Goal: Communication & Community: Answer question/provide support

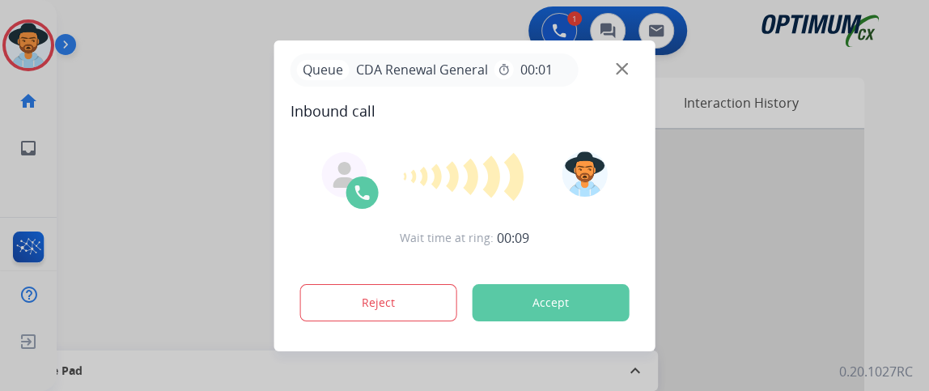
click at [523, 296] on button "Accept" at bounding box center [551, 302] width 157 height 37
click at [622, 69] on img at bounding box center [622, 68] width 12 height 12
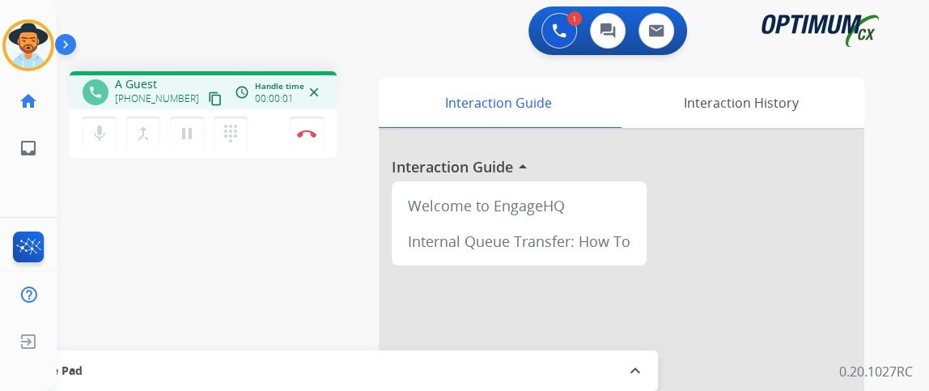
click at [206, 102] on button "content_copy" at bounding box center [215, 98] width 19 height 19
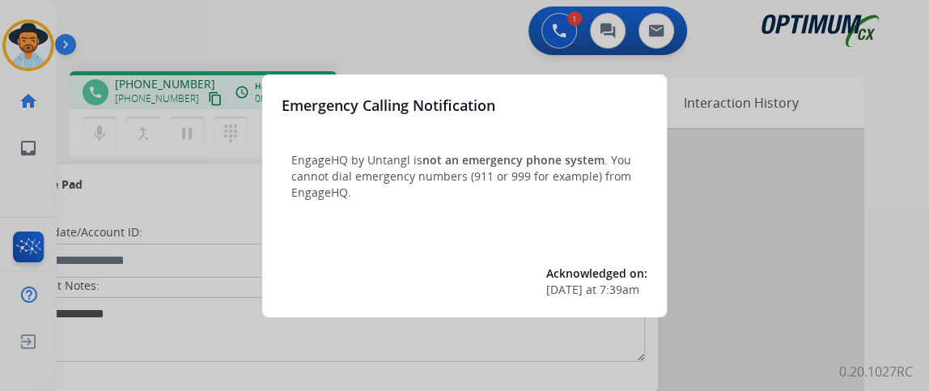
click at [176, 175] on div at bounding box center [464, 195] width 929 height 391
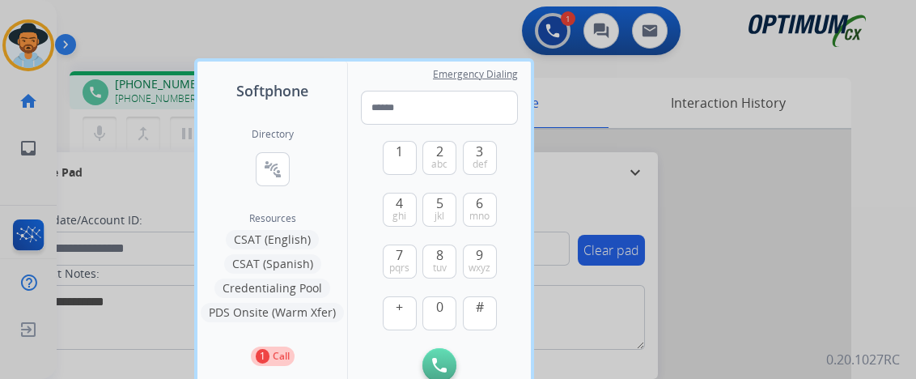
click at [119, 312] on div at bounding box center [458, 189] width 916 height 379
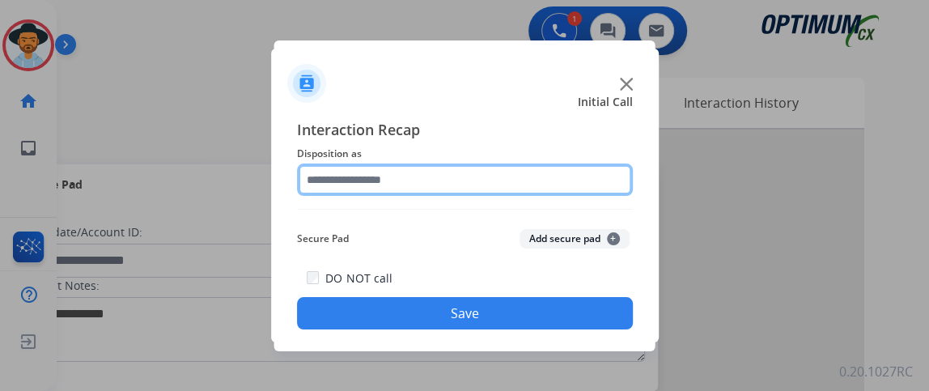
click at [425, 183] on input "text" at bounding box center [465, 179] width 336 height 32
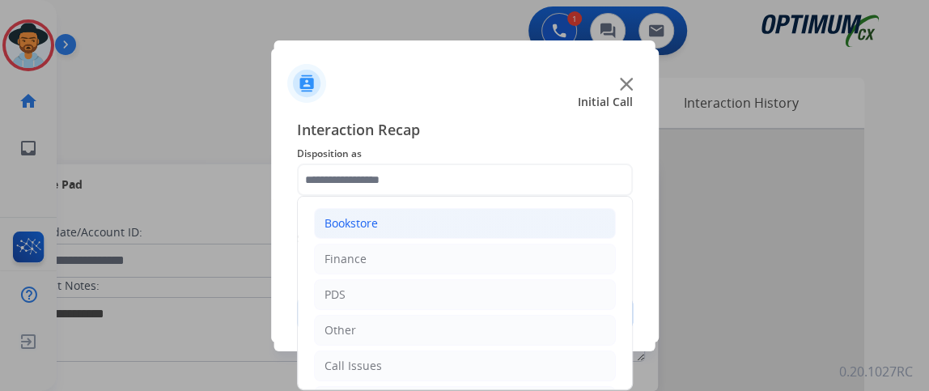
click at [425, 237] on li "Bookstore" at bounding box center [465, 223] width 302 height 31
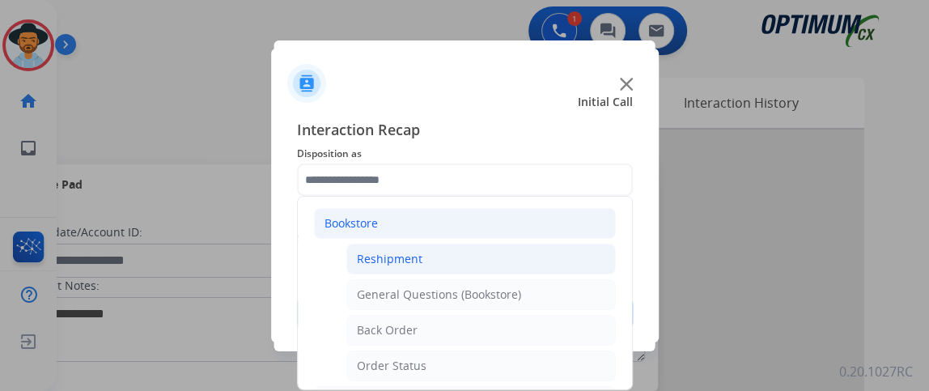
click at [425, 257] on li "Reshipment" at bounding box center [480, 259] width 269 height 31
type input "**********"
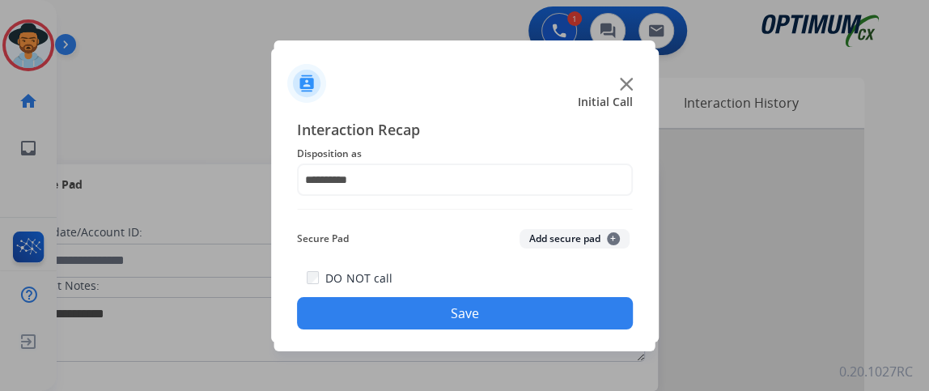
click at [422, 311] on button "Save" at bounding box center [465, 313] width 336 height 32
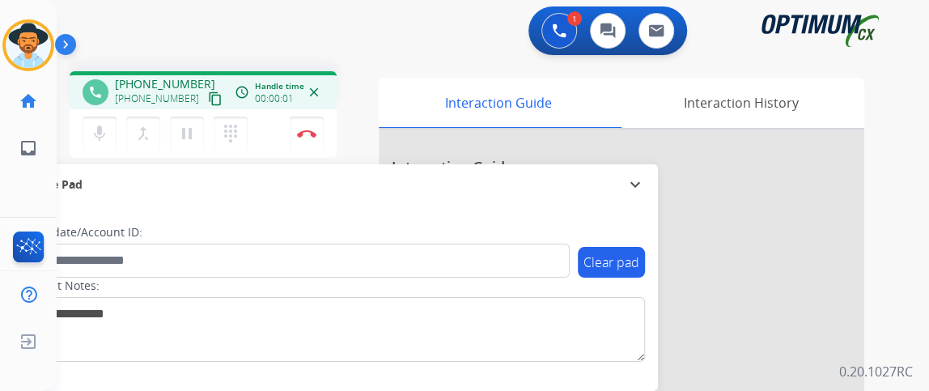
click at [208, 100] on mat-icon "content_copy" at bounding box center [215, 98] width 15 height 15
click at [96, 138] on mat-icon "mic" at bounding box center [99, 133] width 19 height 19
click at [96, 138] on mat-icon "mic_off" at bounding box center [99, 133] width 19 height 19
click at [112, 134] on button "mic Mute" at bounding box center [100, 134] width 34 height 34
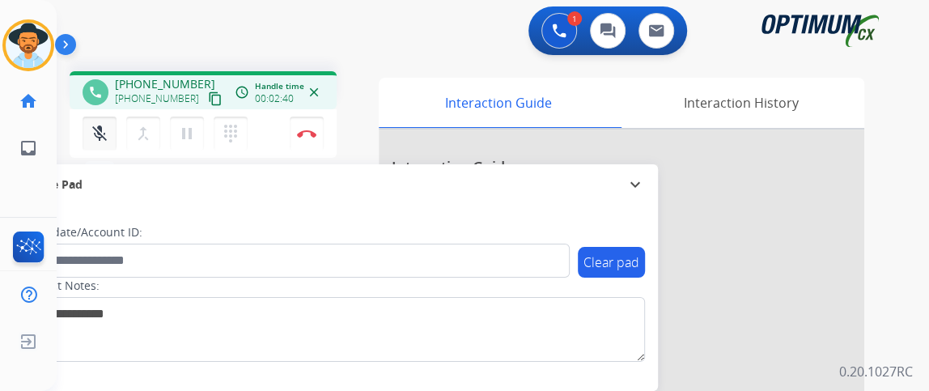
click at [110, 134] on button "mic_off Mute" at bounding box center [100, 134] width 34 height 34
click at [104, 131] on mat-icon "mic" at bounding box center [99, 133] width 19 height 19
click at [104, 131] on mat-icon "mic_off" at bounding box center [99, 133] width 19 height 19
click at [104, 131] on mat-icon "mic" at bounding box center [99, 133] width 19 height 19
click at [104, 131] on mat-icon "mic_off" at bounding box center [99, 133] width 19 height 19
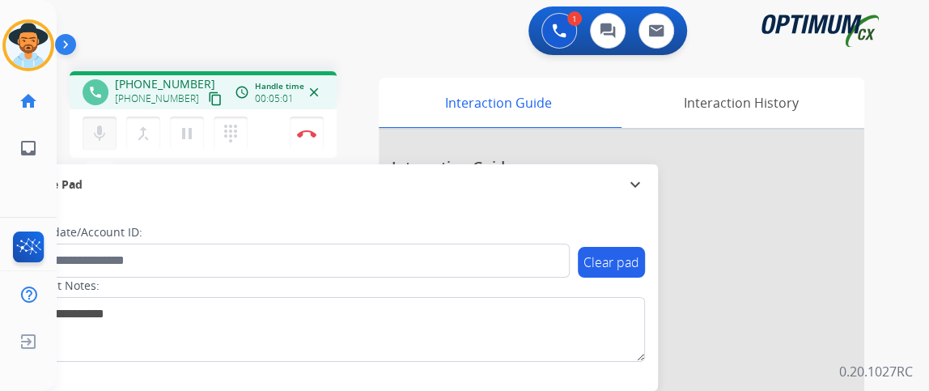
click at [104, 131] on mat-icon "mic" at bounding box center [99, 133] width 19 height 19
click at [104, 131] on mat-icon "mic_off" at bounding box center [99, 133] width 19 height 19
click at [104, 131] on mat-icon "mic" at bounding box center [99, 133] width 19 height 19
click at [104, 131] on mat-icon "mic_off" at bounding box center [99, 133] width 19 height 19
click at [104, 131] on mat-icon "mic" at bounding box center [99, 133] width 19 height 19
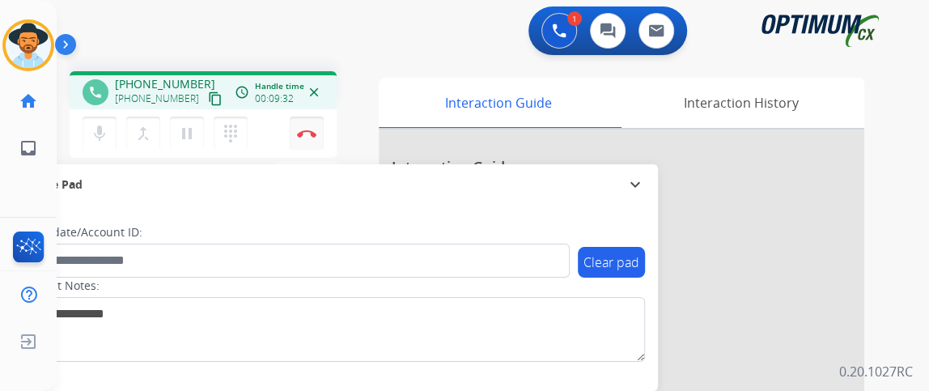
click at [311, 136] on img at bounding box center [306, 133] width 19 height 8
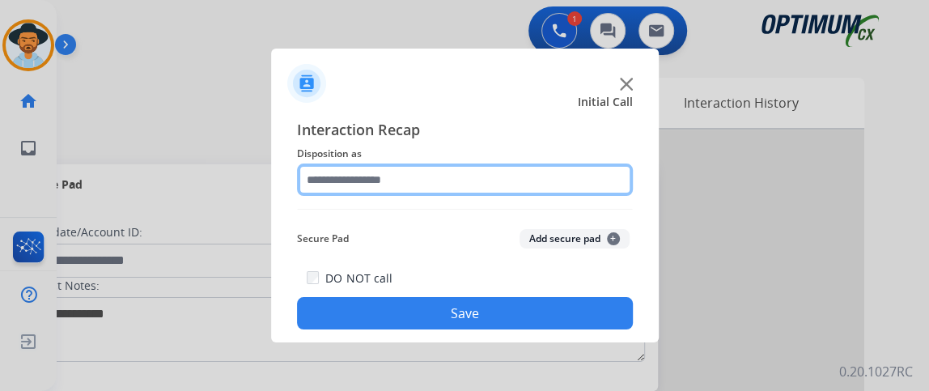
click at [504, 176] on input "text" at bounding box center [465, 179] width 336 height 32
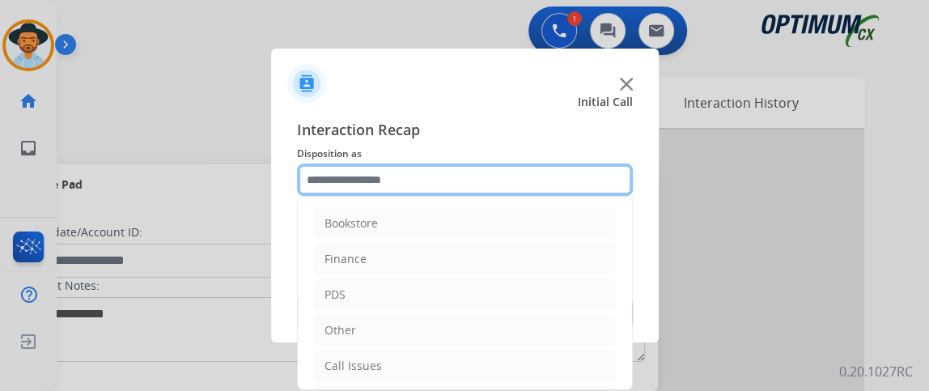
scroll to position [106, 0]
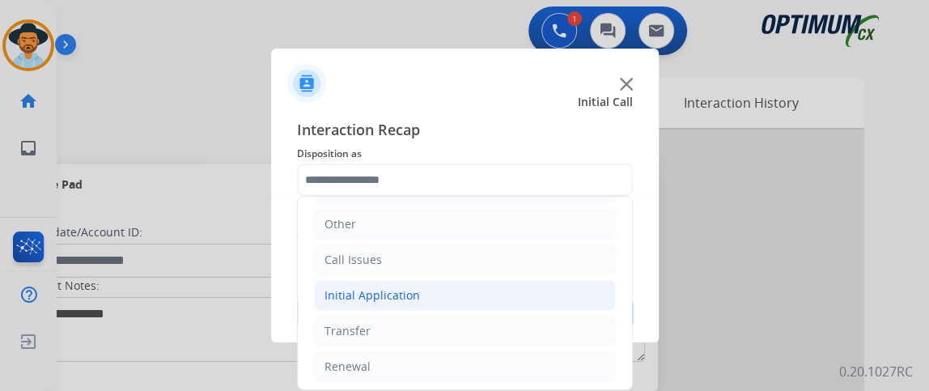
click at [568, 299] on li "Initial Application" at bounding box center [465, 295] width 302 height 31
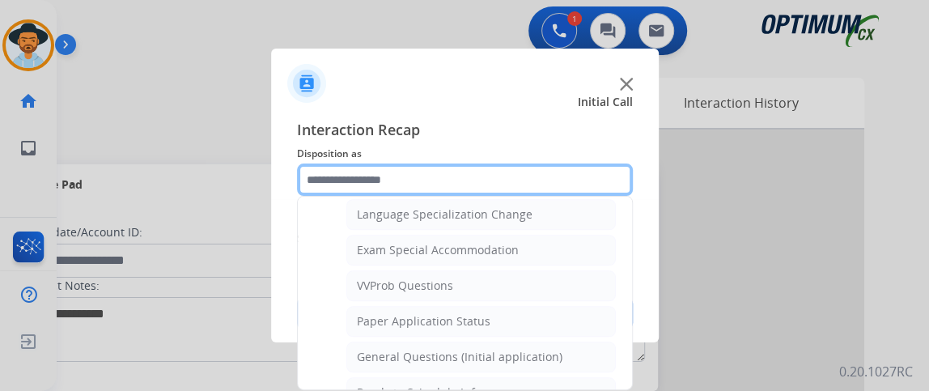
scroll to position [811, 0]
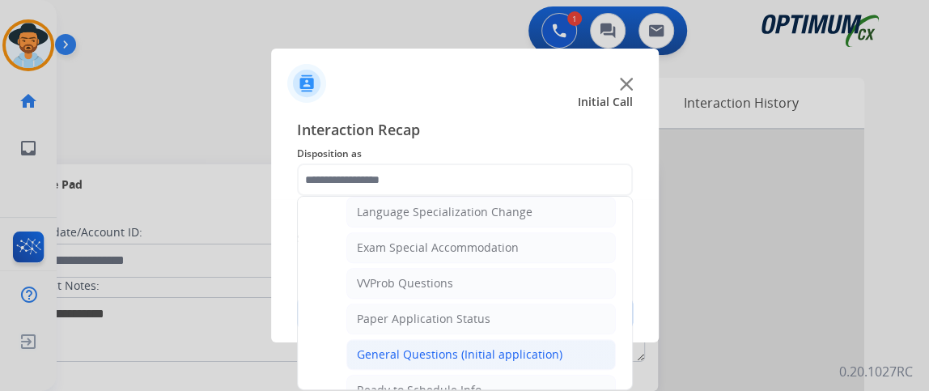
click at [596, 339] on li "General Questions (Initial application)" at bounding box center [480, 354] width 269 height 31
type input "**********"
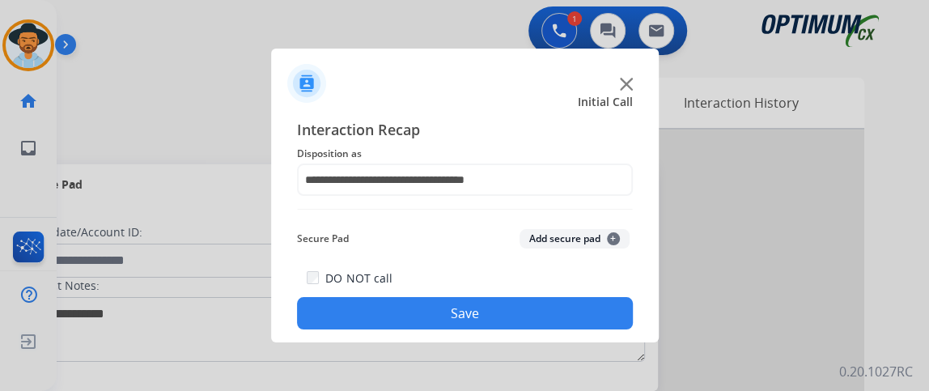
click at [587, 320] on button "Save" at bounding box center [465, 313] width 336 height 32
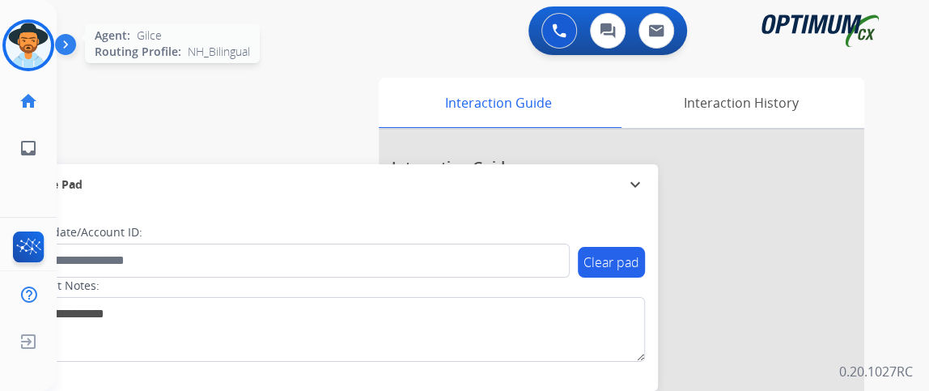
click at [44, 66] on div at bounding box center [28, 45] width 52 height 52
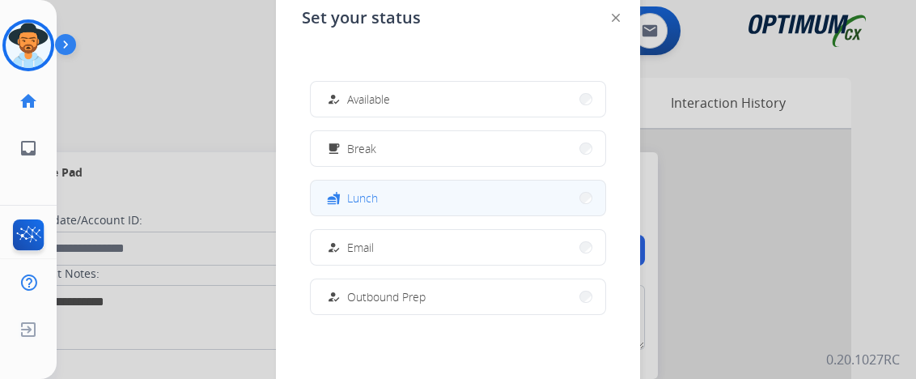
click at [364, 184] on button "fastfood Lunch" at bounding box center [458, 197] width 295 height 35
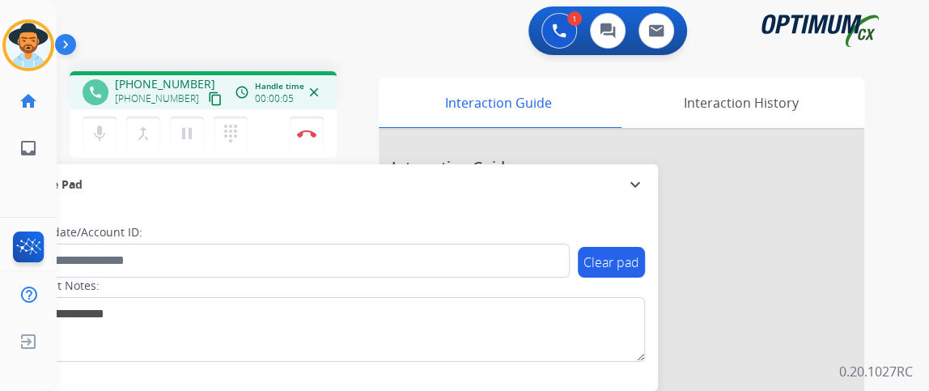
click at [208, 99] on mat-icon "content_copy" at bounding box center [215, 98] width 15 height 15
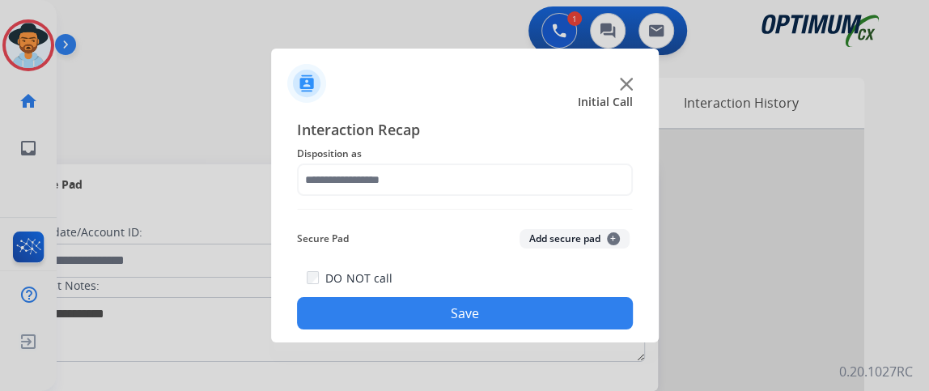
click at [491, 206] on div "Interaction Recap Disposition as Secure Pad Add secure pad + DO NOT call Save" at bounding box center [465, 223] width 336 height 211
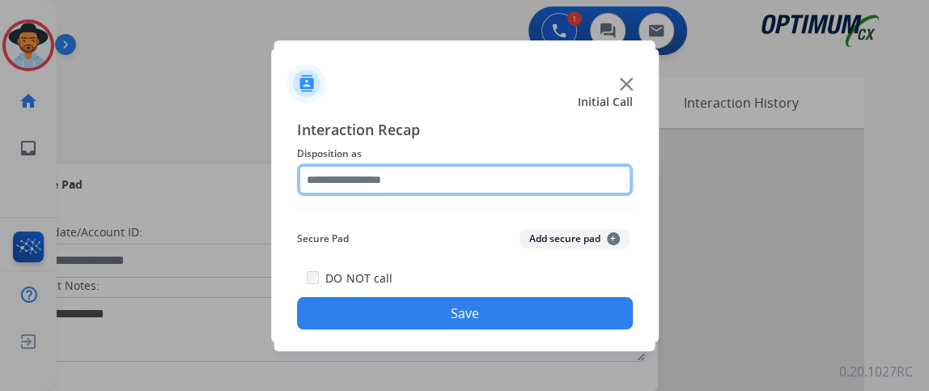
click at [490, 189] on input "text" at bounding box center [465, 179] width 336 height 32
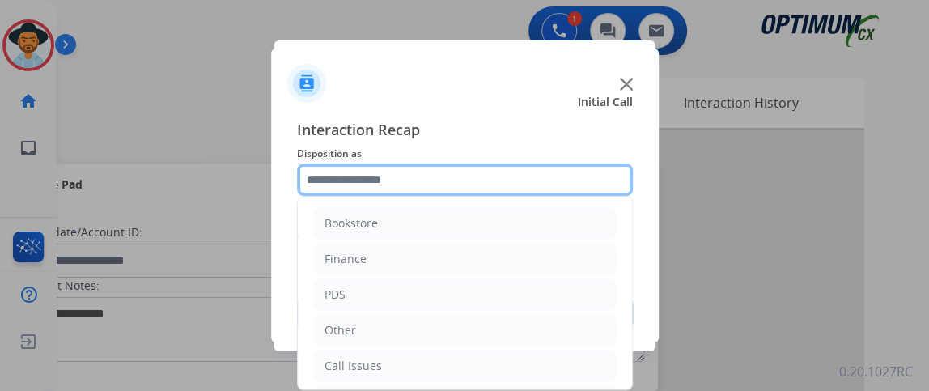
scroll to position [106, 0]
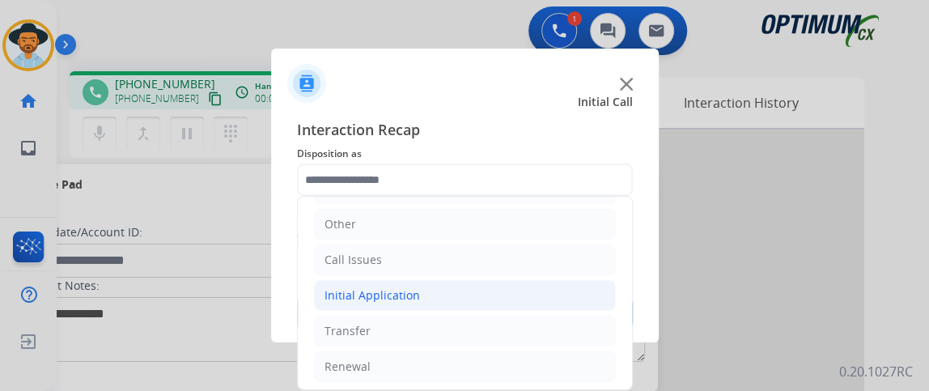
click at [495, 286] on li "Initial Application" at bounding box center [465, 295] width 302 height 31
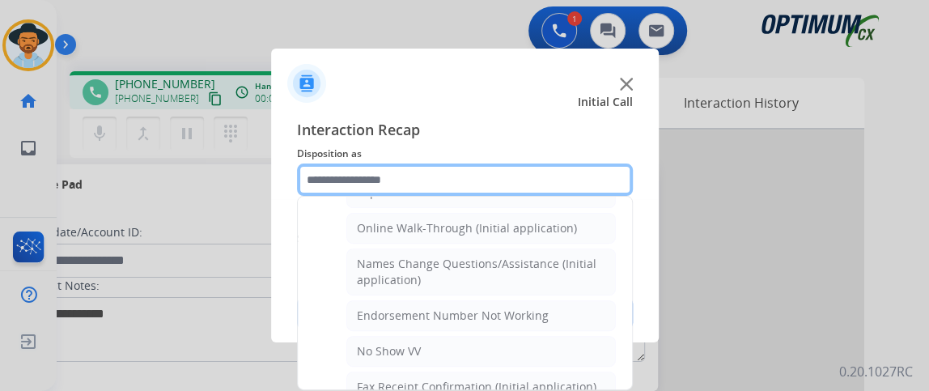
scroll to position [327, 0]
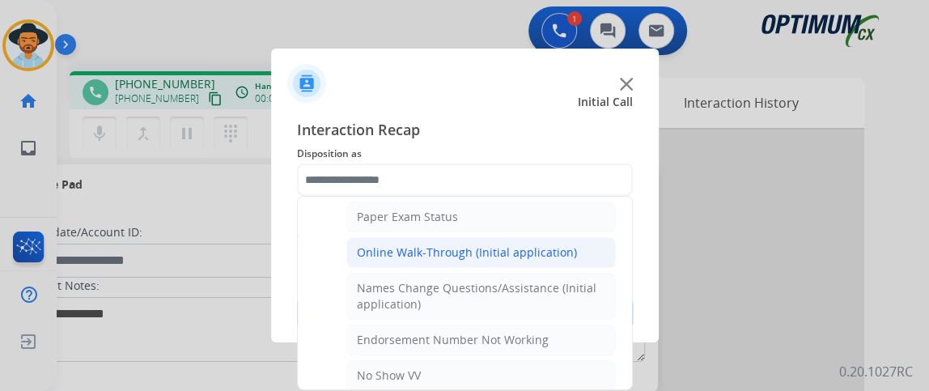
click at [541, 248] on div "Online Walk-Through (Initial application)" at bounding box center [467, 252] width 220 height 16
type input "**********"
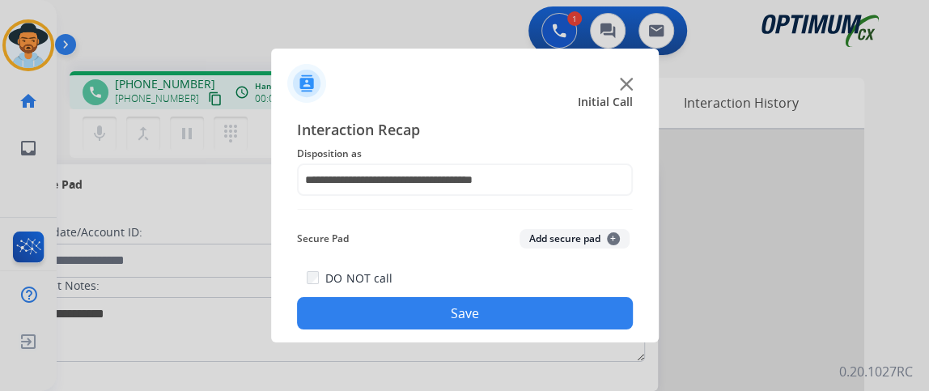
click at [532, 312] on button "Save" at bounding box center [465, 313] width 336 height 32
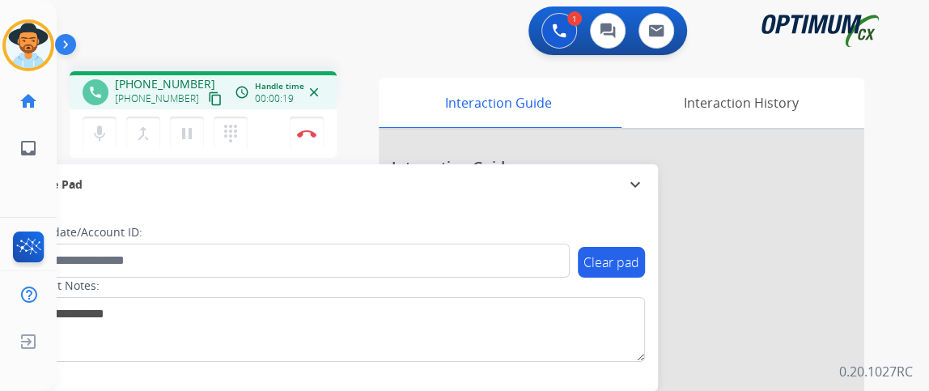
click at [208, 99] on mat-icon "content_copy" at bounding box center [215, 98] width 15 height 15
click at [307, 145] on button "Disconnect" at bounding box center [307, 134] width 34 height 34
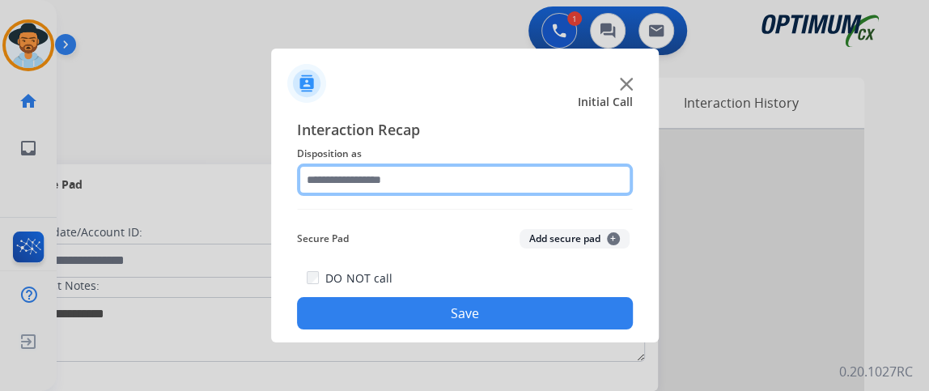
click at [459, 183] on input "text" at bounding box center [465, 179] width 336 height 32
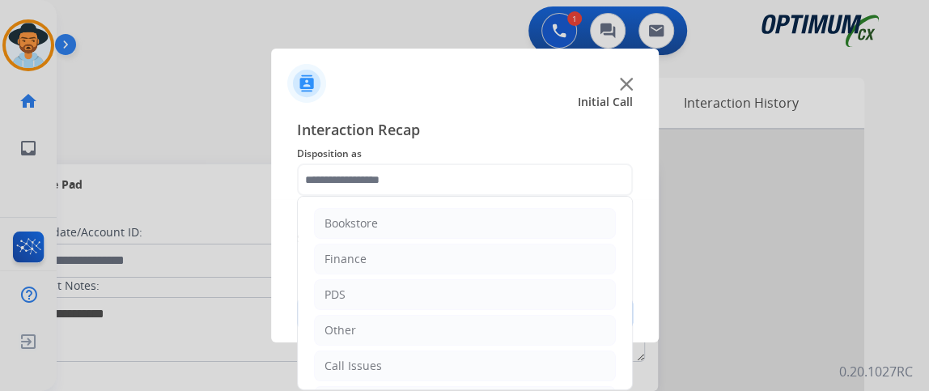
drag, startPoint x: 616, startPoint y: 214, endPoint x: 612, endPoint y: 304, distance: 90.7
click at [612, 304] on ul "Bookstore Finance PDS Other Call Issues Initial Application Transfer Renewal" at bounding box center [465, 348] width 334 height 303
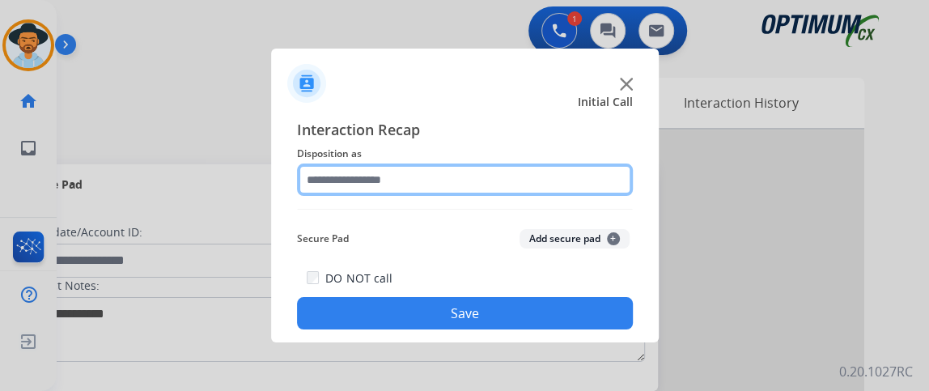
click at [608, 188] on input "text" at bounding box center [465, 179] width 336 height 32
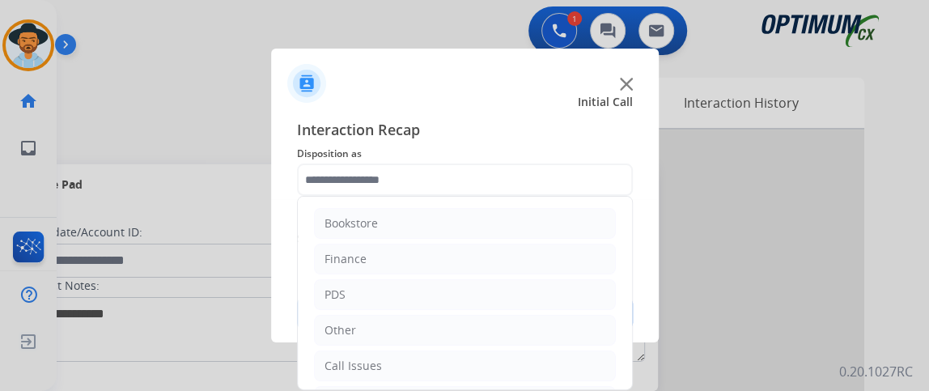
click at [621, 217] on div "Bookstore Finance PDS Other Call Issues Initial Application Transfer Renewal" at bounding box center [465, 293] width 336 height 194
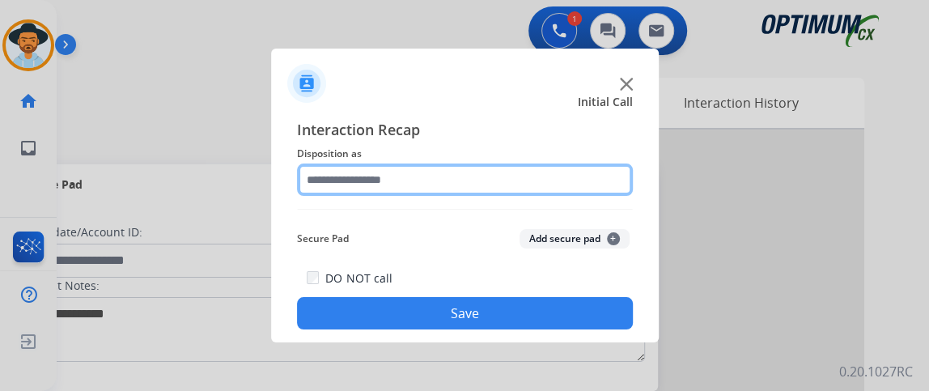
click at [602, 184] on input "text" at bounding box center [465, 179] width 336 height 32
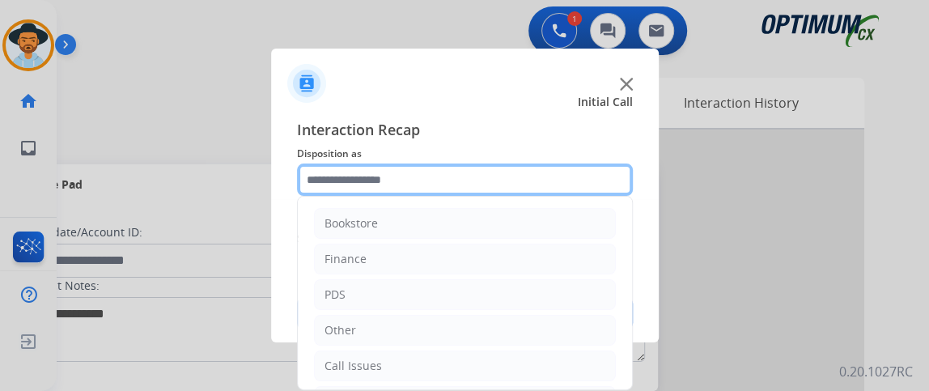
scroll to position [106, 0]
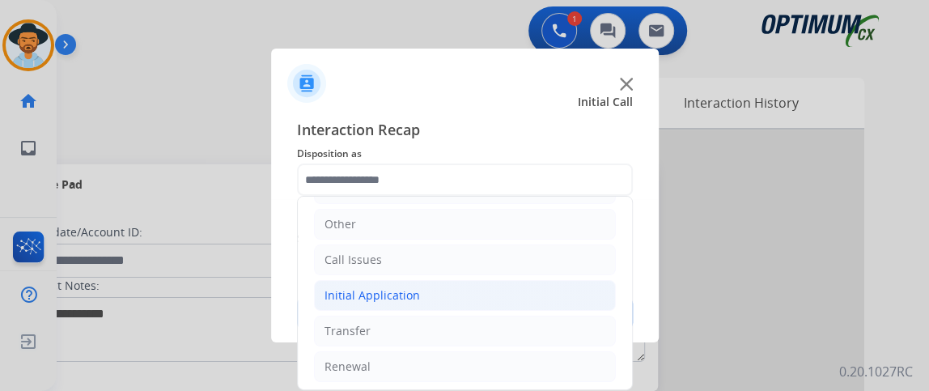
click at [542, 286] on li "Initial Application" at bounding box center [465, 295] width 302 height 31
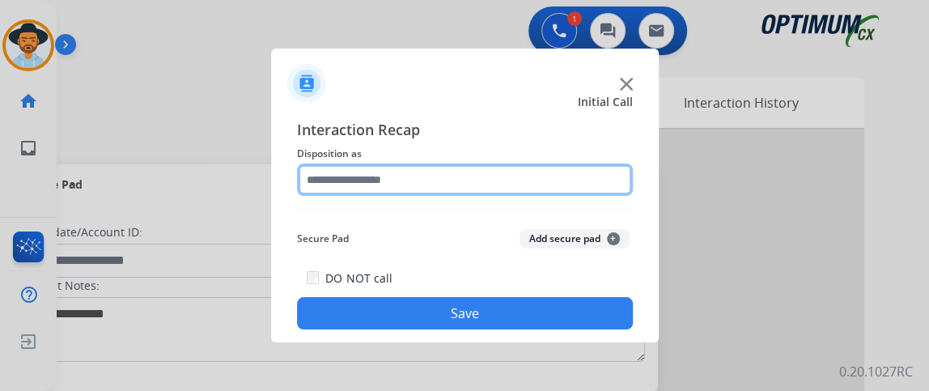
click at [515, 176] on input "text" at bounding box center [465, 179] width 336 height 32
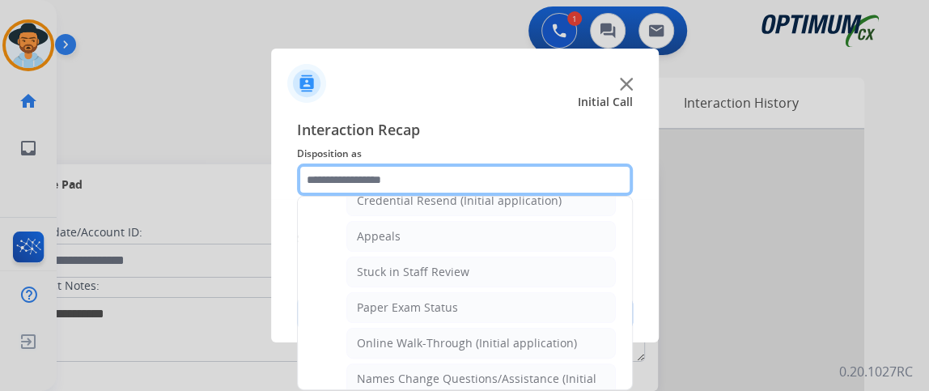
scroll to position [153, 0]
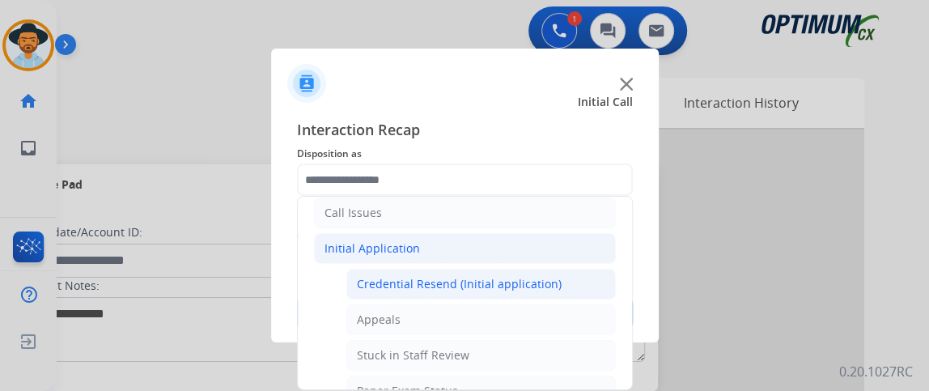
click at [577, 281] on li "Credential Resend (Initial application)" at bounding box center [480, 284] width 269 height 31
type input "**********"
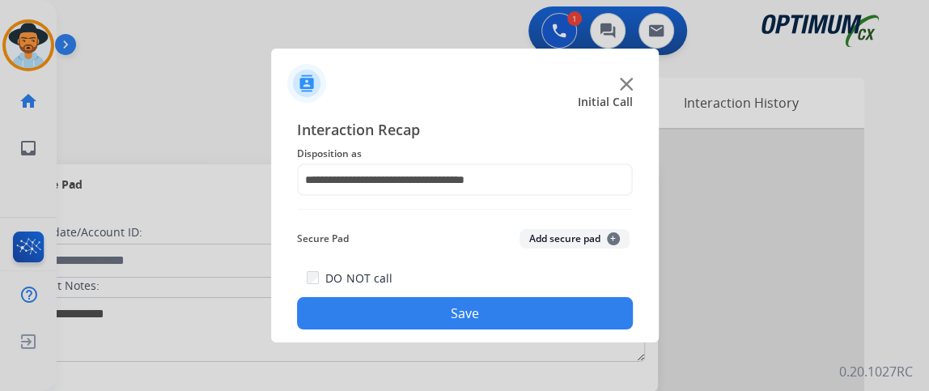
click at [568, 308] on button "Save" at bounding box center [465, 313] width 336 height 32
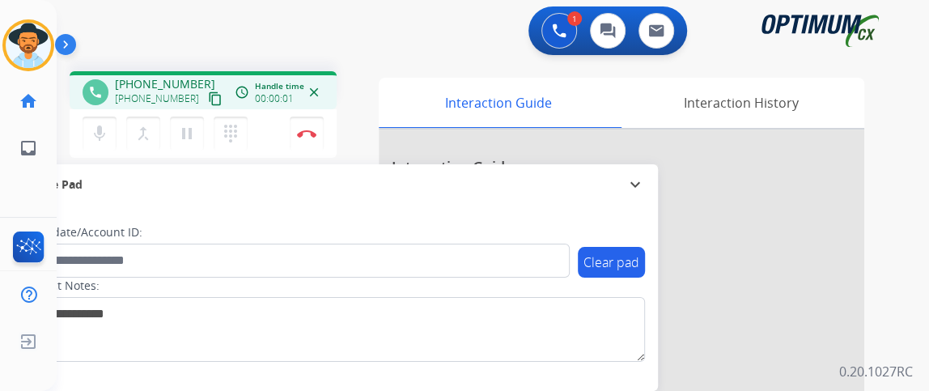
click at [208, 94] on mat-icon "content_copy" at bounding box center [215, 98] width 15 height 15
click at [104, 141] on mat-icon "mic" at bounding box center [99, 133] width 19 height 19
click at [110, 145] on button "mic_off Mute" at bounding box center [100, 134] width 34 height 34
click at [308, 121] on button "Disconnect" at bounding box center [307, 134] width 34 height 34
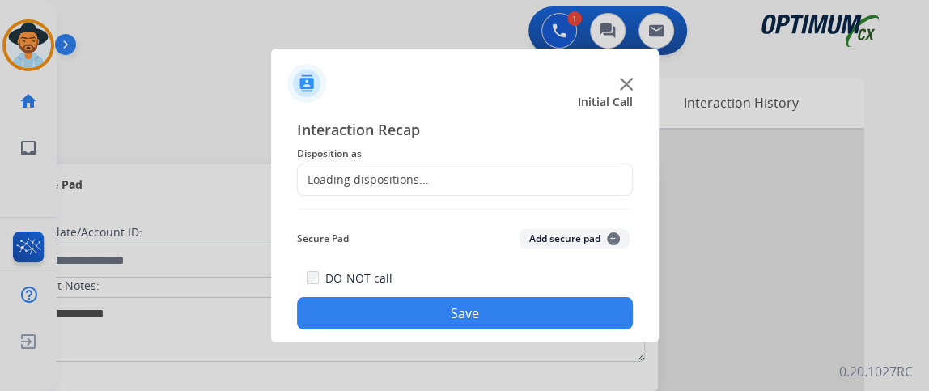
click at [413, 176] on div "Loading dispositions..." at bounding box center [363, 180] width 131 height 16
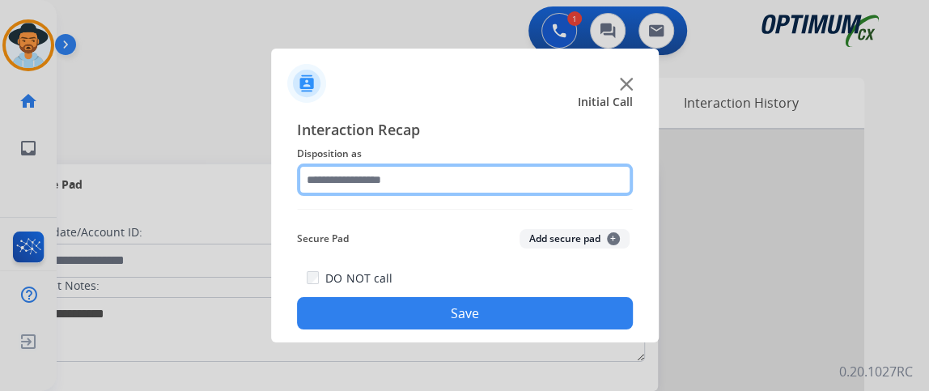
click at [413, 176] on input "text" at bounding box center [465, 179] width 336 height 32
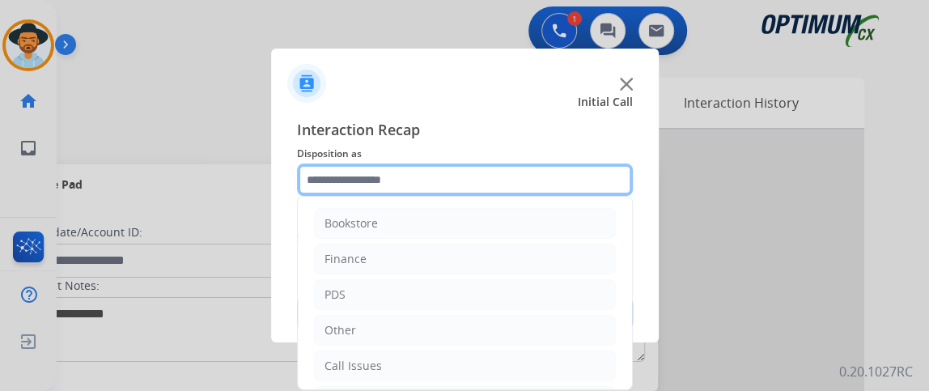
scroll to position [106, 0]
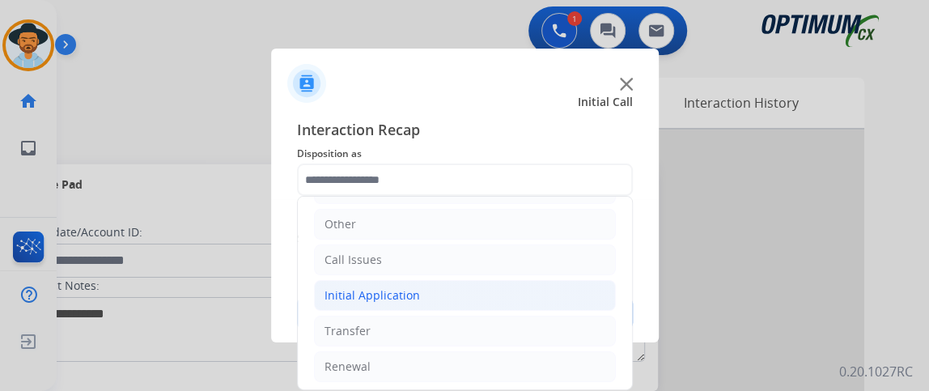
click at [401, 295] on div "Initial Application" at bounding box center [371, 295] width 95 height 16
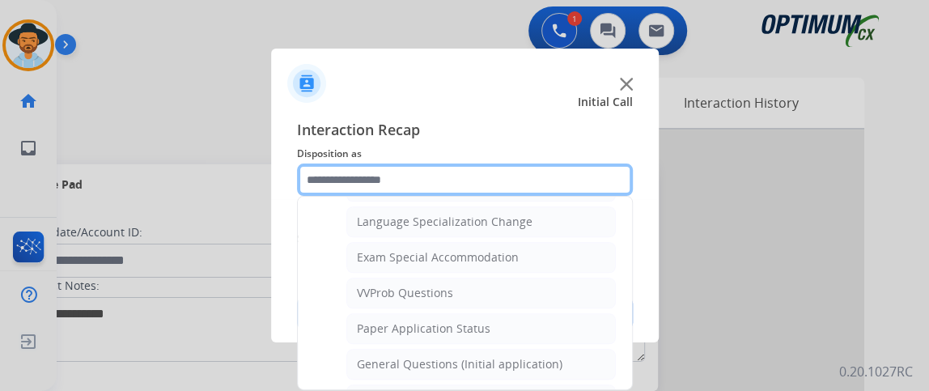
scroll to position [805, 0]
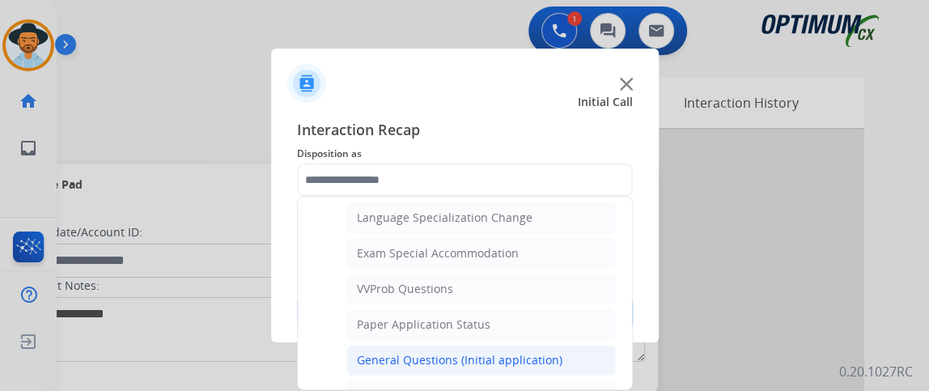
click at [553, 345] on li "General Questions (Initial application)" at bounding box center [480, 360] width 269 height 31
type input "**********"
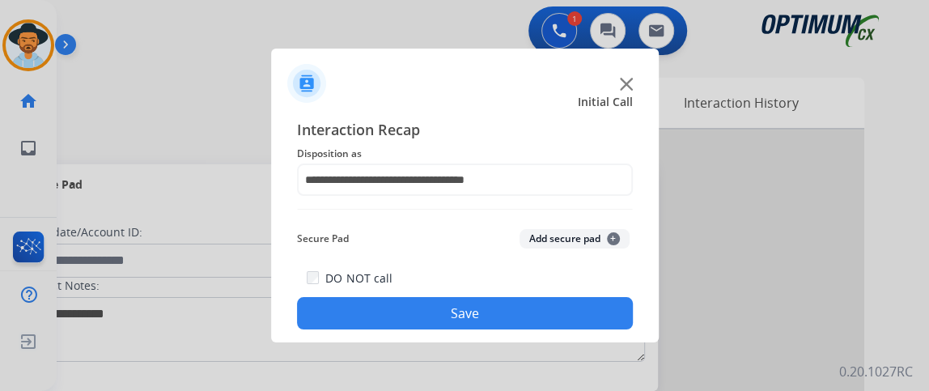
click at [538, 308] on button "Save" at bounding box center [465, 313] width 336 height 32
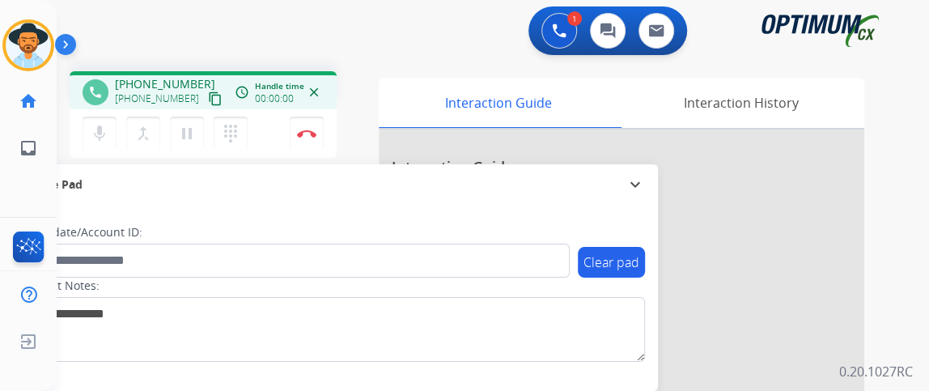
click at [208, 93] on mat-icon "content_copy" at bounding box center [215, 98] width 15 height 15
click at [98, 133] on mat-icon "mic" at bounding box center [99, 133] width 19 height 19
click at [98, 133] on mat-icon "mic_off" at bounding box center [99, 133] width 19 height 19
click at [320, 141] on button "Disconnect" at bounding box center [307, 134] width 34 height 34
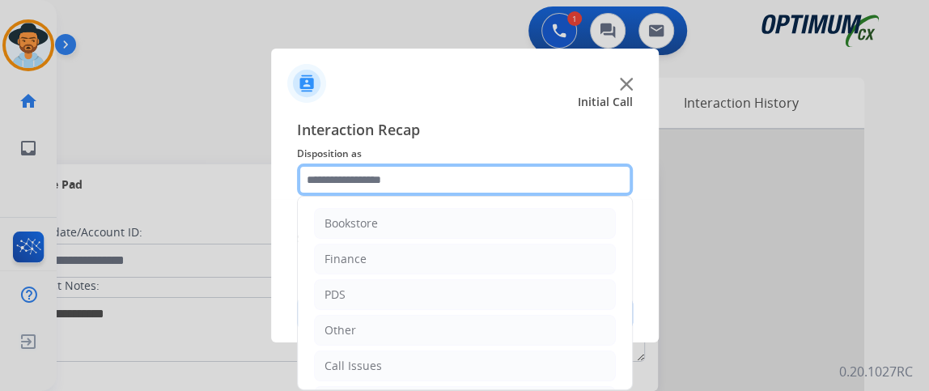
click at [413, 188] on input "text" at bounding box center [465, 179] width 336 height 32
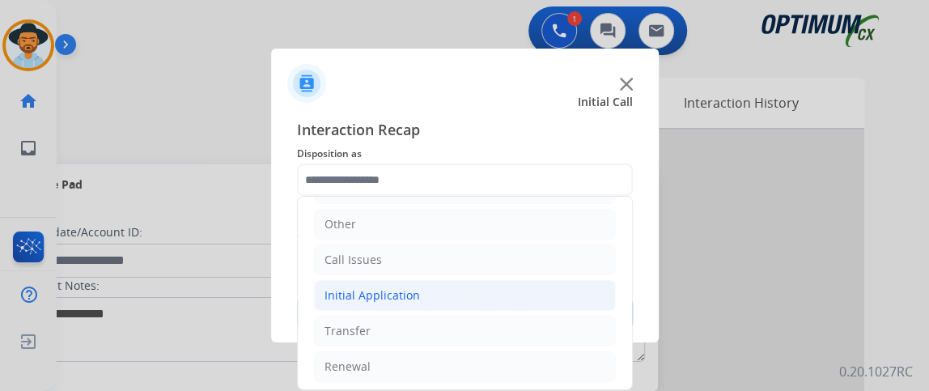
click at [524, 282] on li "Initial Application" at bounding box center [465, 295] width 302 height 31
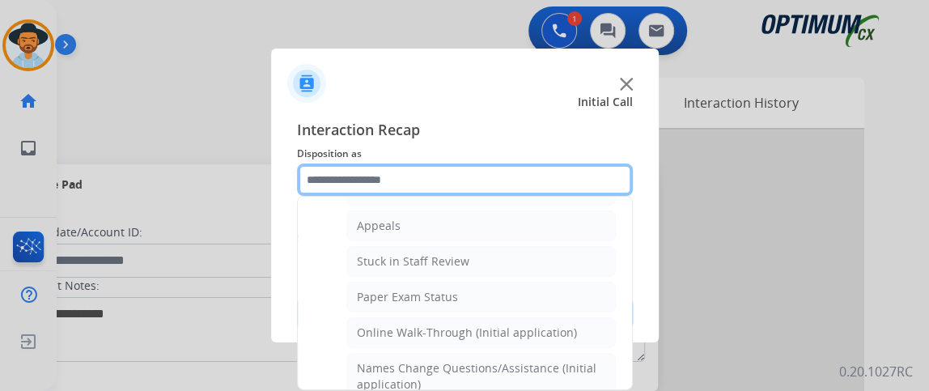
scroll to position [268, 0]
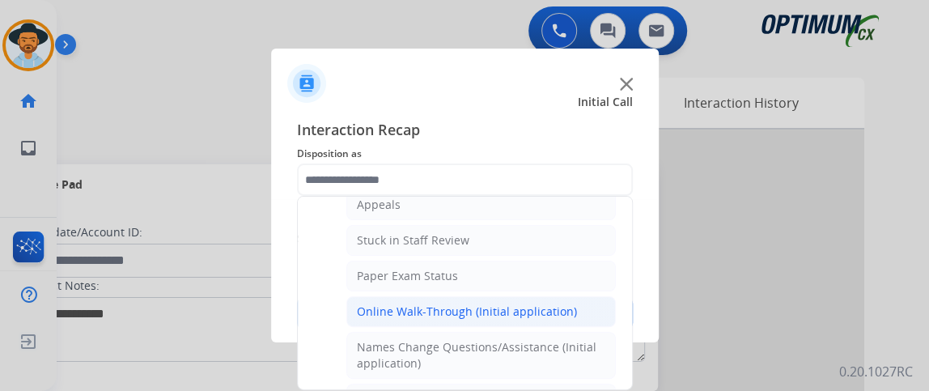
click at [576, 296] on li "Online Walk-Through (Initial application)" at bounding box center [480, 311] width 269 height 31
type input "**********"
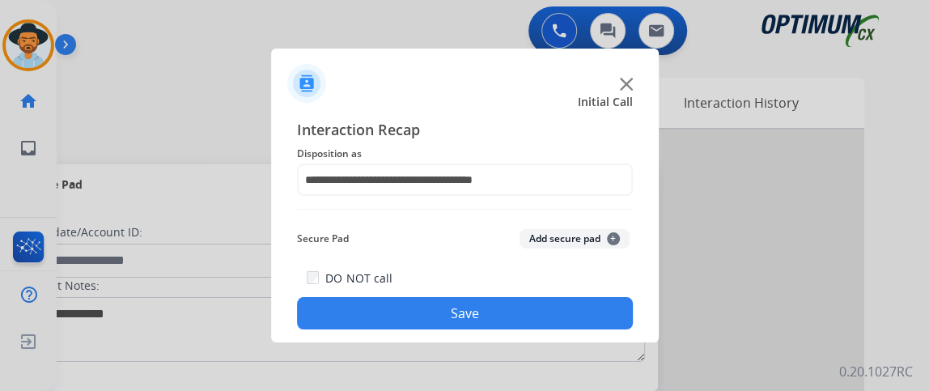
click at [576, 292] on div "DO NOT call Save" at bounding box center [465, 298] width 336 height 61
click at [573, 306] on button "Save" at bounding box center [465, 313] width 336 height 32
